Goal: Check status: Check status

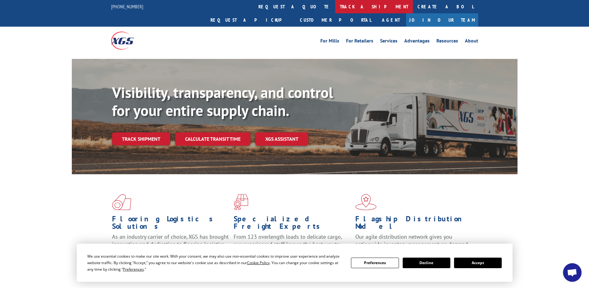
click at [335, 11] on link "track a shipment" at bounding box center [374, 6] width 78 height 13
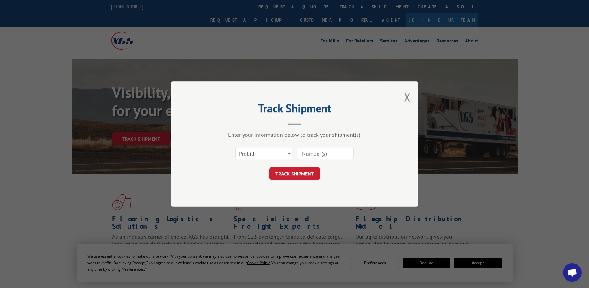
click at [308, 153] on input at bounding box center [325, 153] width 57 height 13
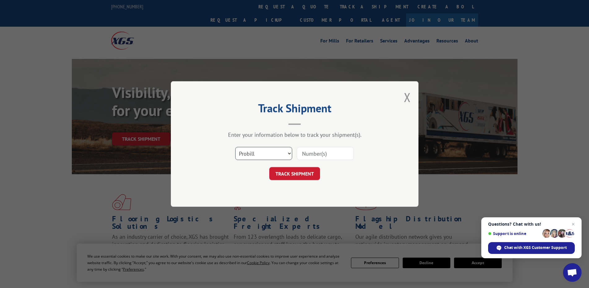
click at [249, 149] on select "Select category... Probill BOL PO" at bounding box center [263, 153] width 57 height 13
select select "po"
click at [235, 147] on select "Select category... Probill BOL PO" at bounding box center [263, 153] width 57 height 13
click at [328, 152] on input at bounding box center [325, 153] width 57 height 13
type input "38509079"
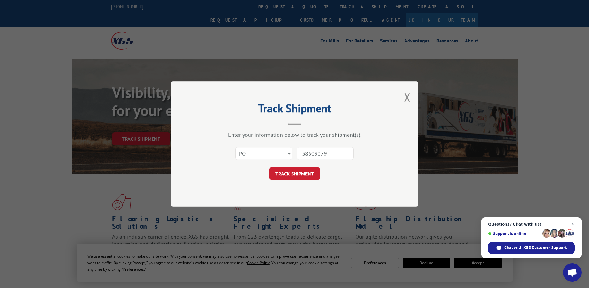
click button "TRACK SHIPMENT" at bounding box center [294, 173] width 51 height 13
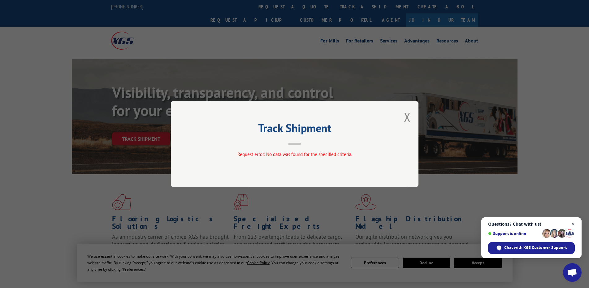
click at [574, 223] on span "Close chat" at bounding box center [574, 224] width 8 height 8
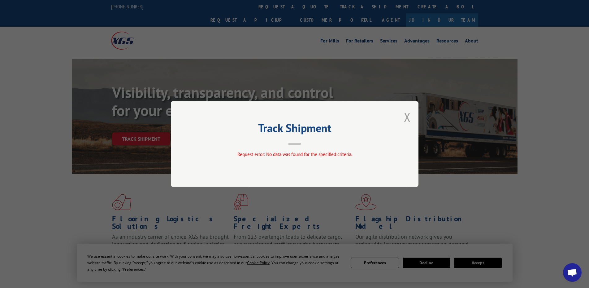
click at [408, 116] on button "Close modal" at bounding box center [407, 117] width 7 height 16
